Goal: Task Accomplishment & Management: Use online tool/utility

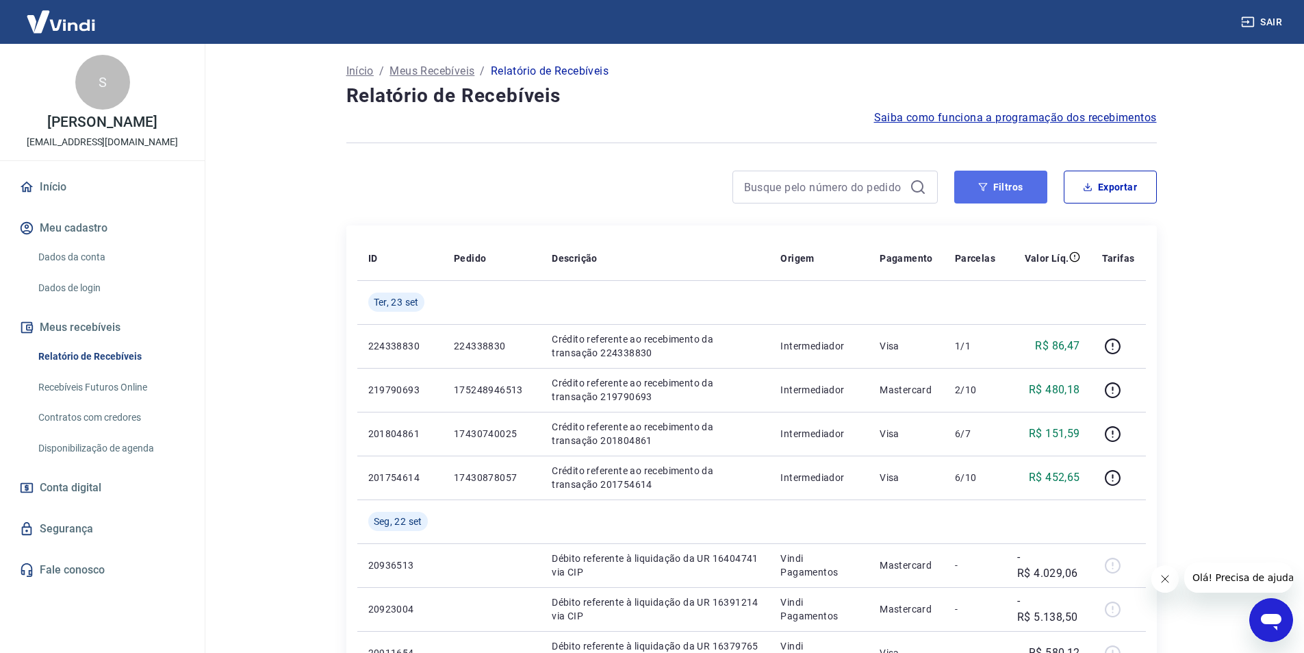
click at [1016, 199] on button "Filtros" at bounding box center [1000, 186] width 93 height 33
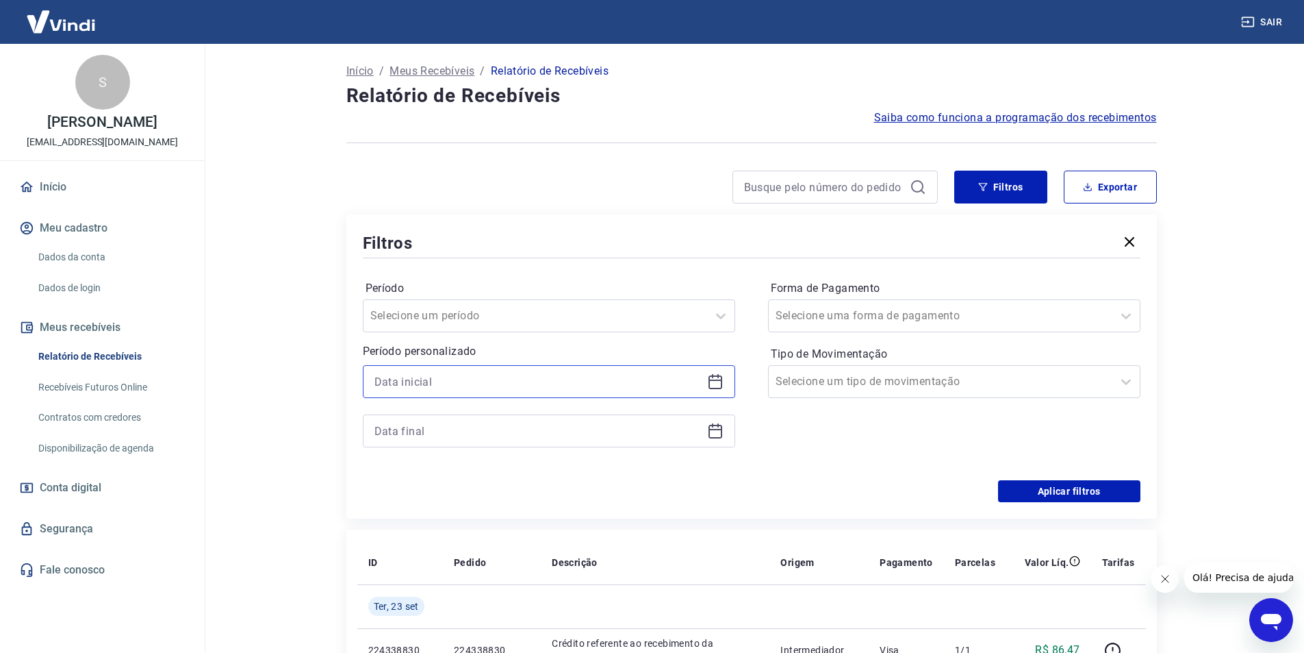
click at [666, 384] on input at bounding box center [538, 381] width 327 height 21
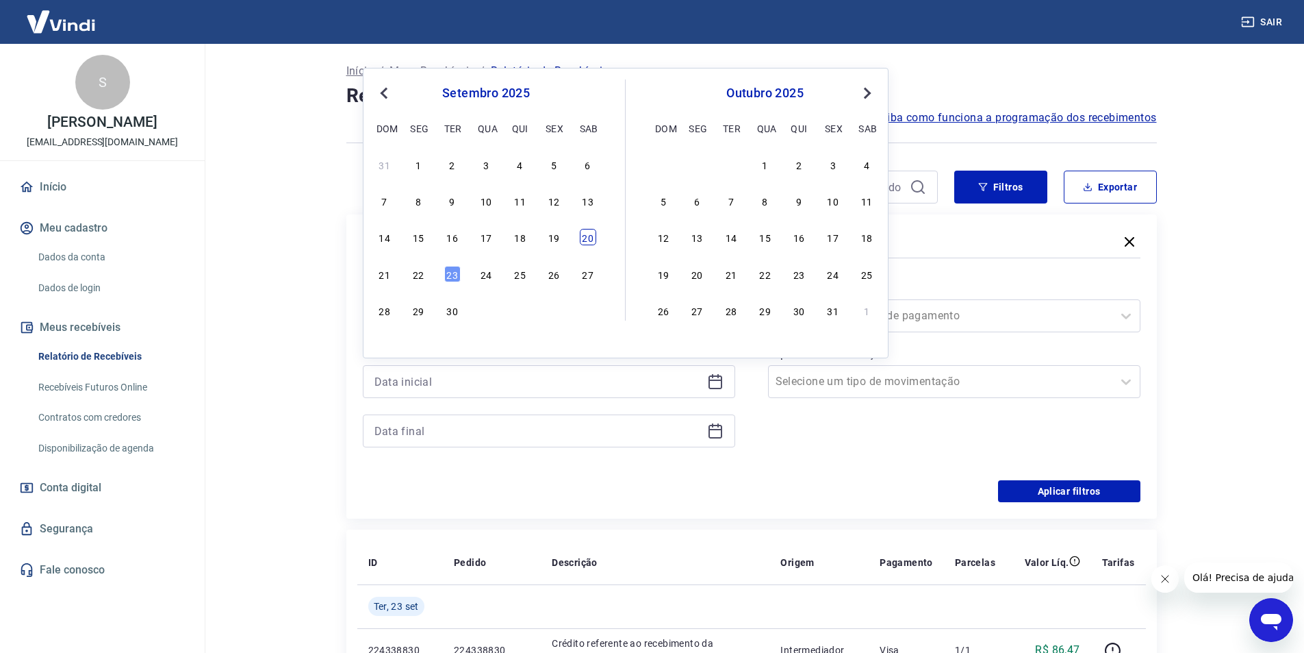
click at [588, 232] on div "20" at bounding box center [588, 237] width 16 height 16
type input "[DATE]"
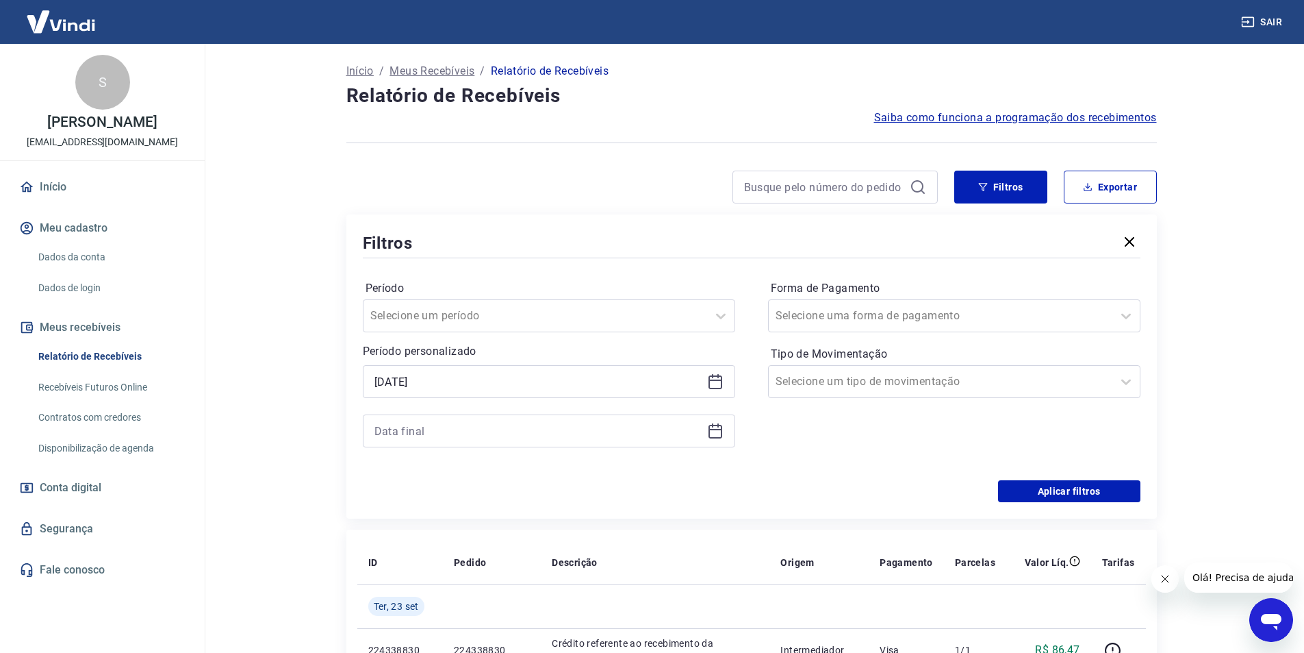
click at [505, 419] on div at bounding box center [549, 430] width 372 height 33
click at [714, 429] on icon at bounding box center [716, 429] width 14 height 1
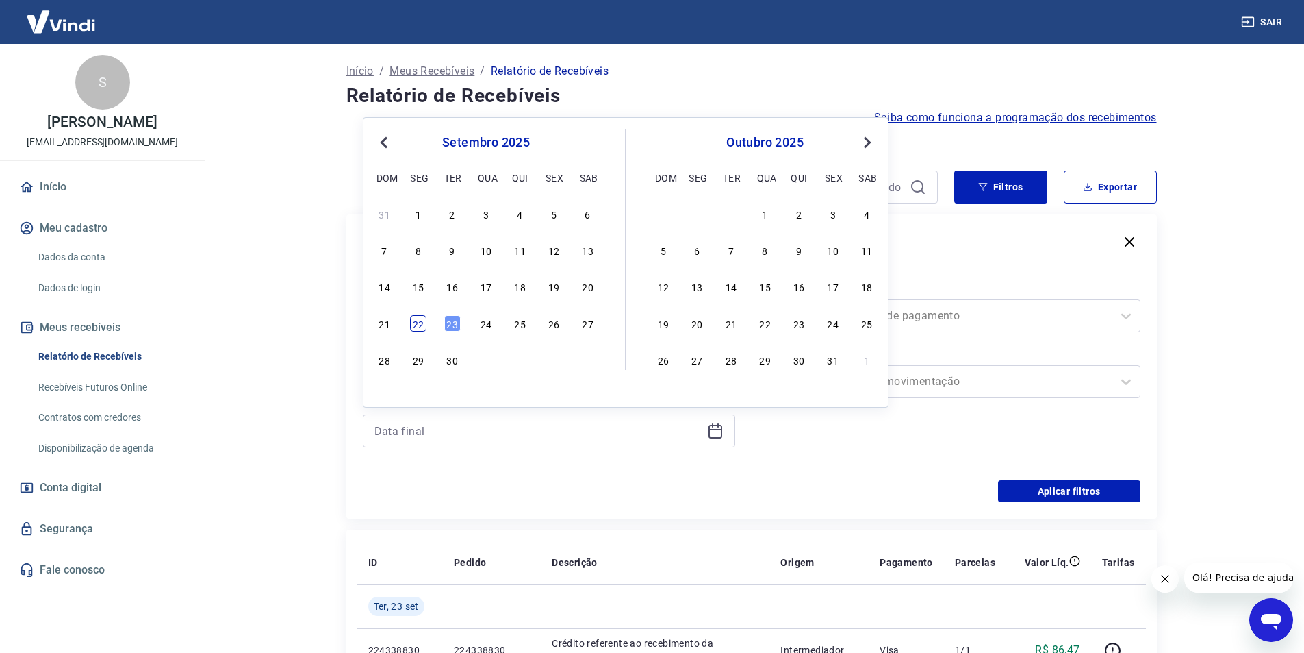
click at [418, 325] on div "22" at bounding box center [418, 323] width 16 height 16
type input "[DATE]"
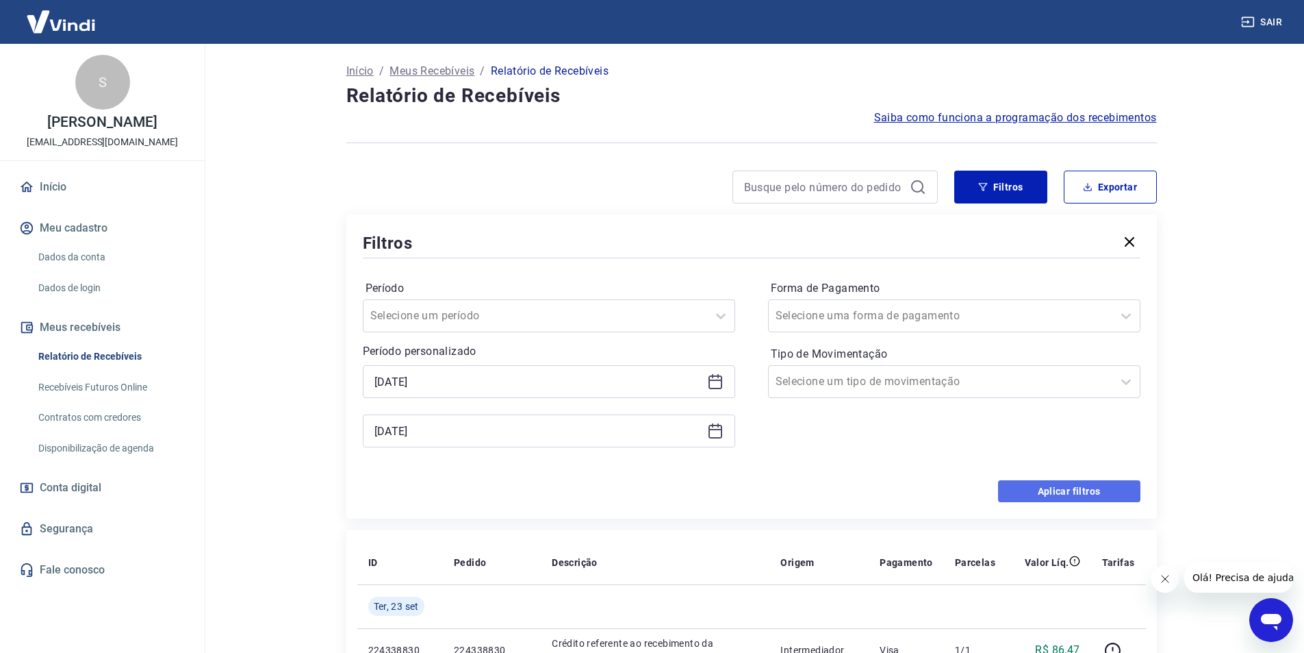
click at [1082, 489] on button "Aplicar filtros" at bounding box center [1069, 491] width 142 height 22
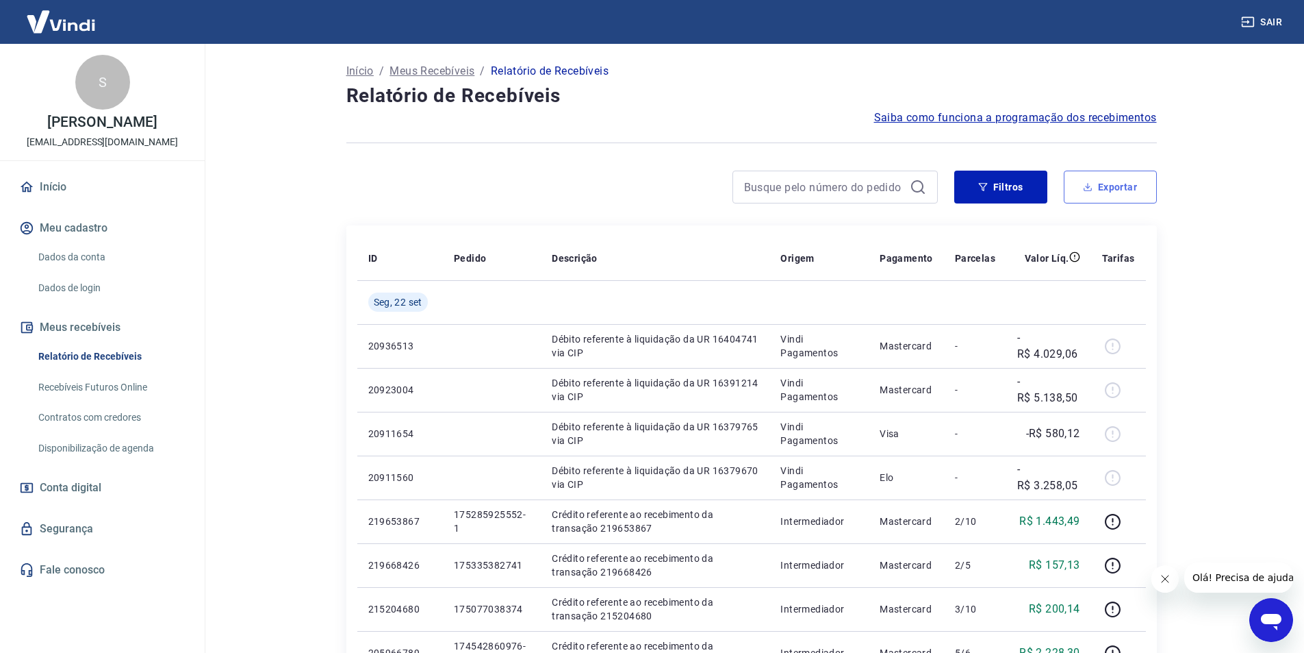
click at [1108, 191] on button "Exportar" at bounding box center [1110, 186] width 93 height 33
type input "[DATE]"
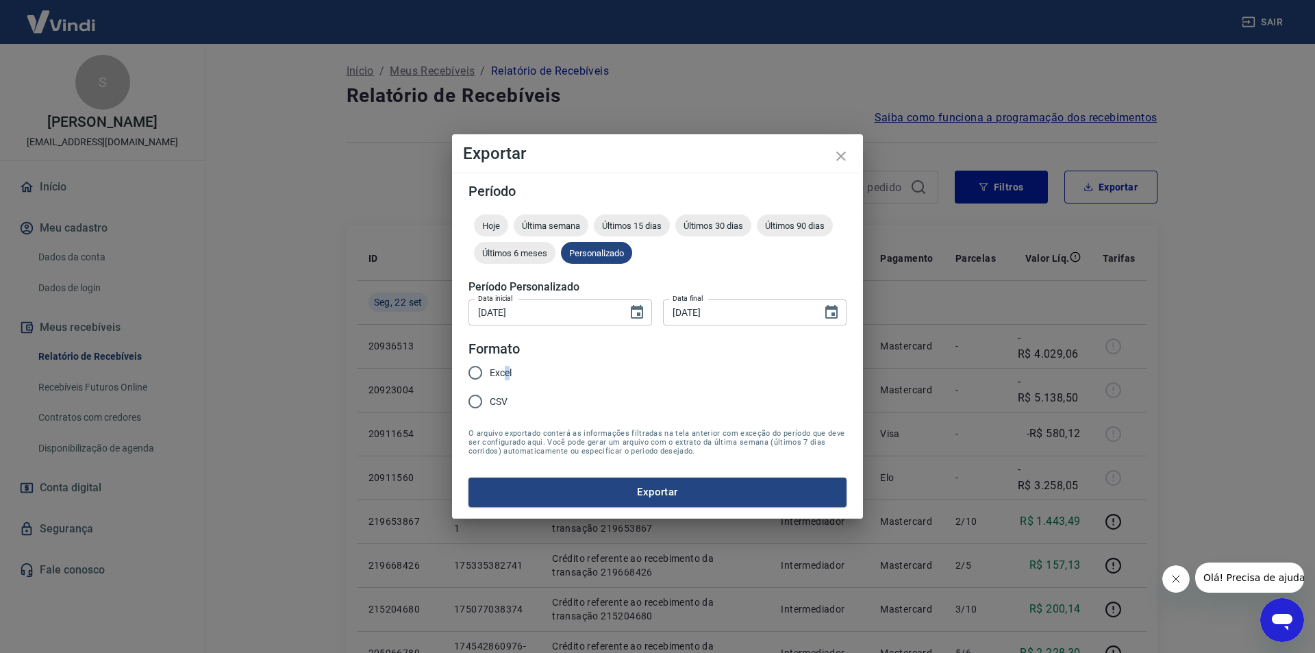
click at [507, 368] on label "Excel" at bounding box center [486, 372] width 51 height 29
click at [484, 370] on input "Excel" at bounding box center [475, 372] width 29 height 29
radio input "true"
click at [607, 494] on button "Exportar" at bounding box center [657, 491] width 378 height 29
